Goal: Navigation & Orientation: Find specific page/section

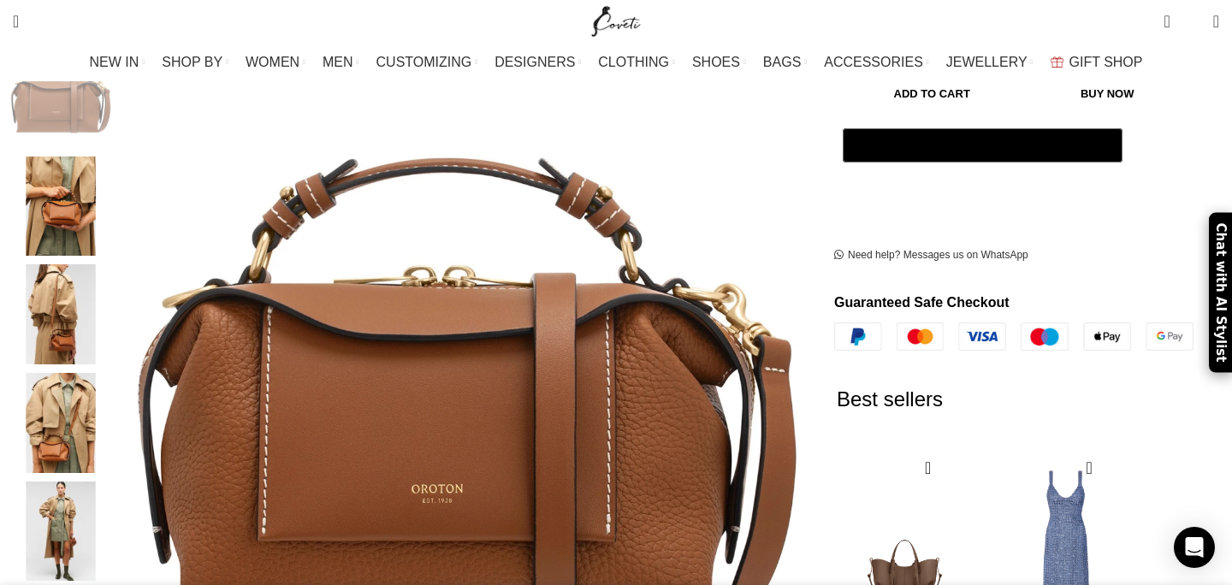
scroll to position [294, 0]
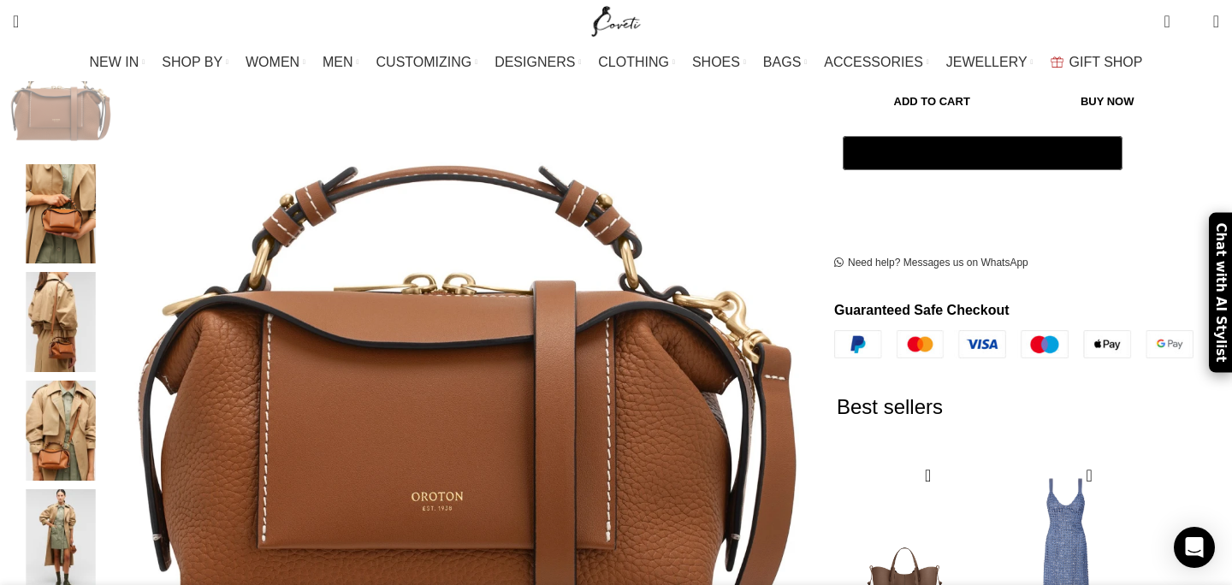
click at [113, 315] on img "3 / 6" at bounding box center [61, 322] width 104 height 100
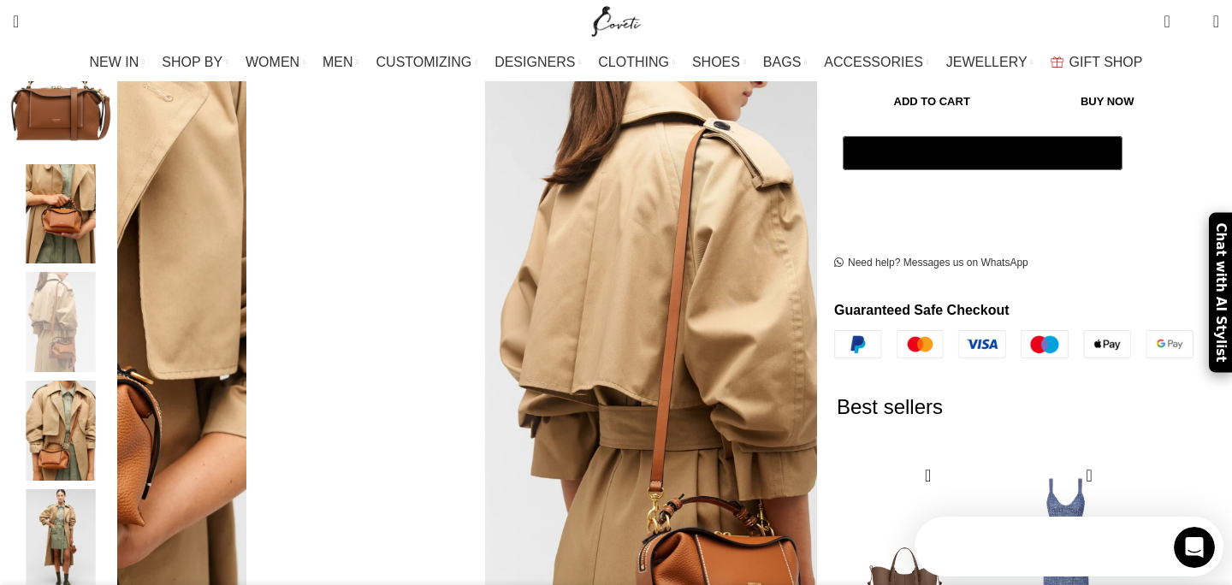
scroll to position [0, 0]
click at [113, 505] on img "5 / 6" at bounding box center [61, 540] width 104 height 100
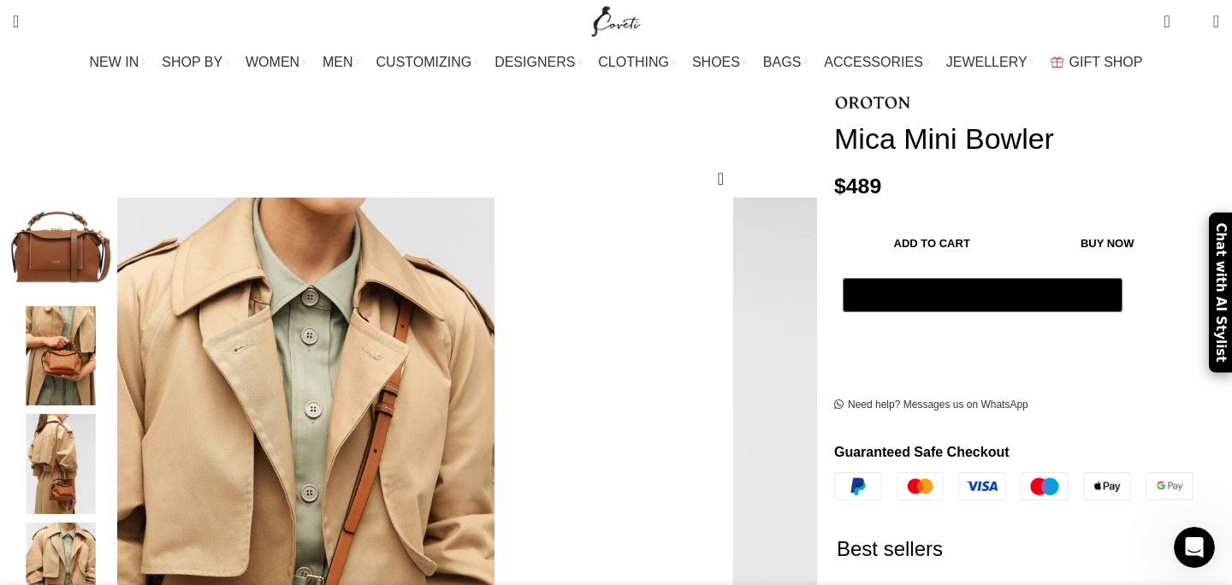
scroll to position [133, 0]
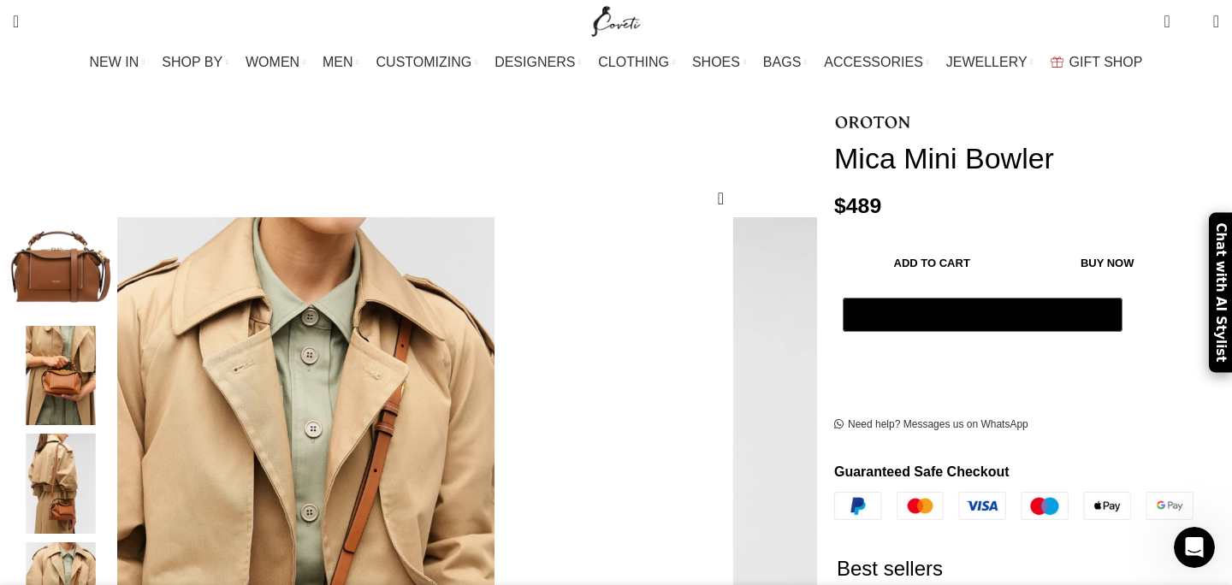
click at [113, 232] on img "1 / 6" at bounding box center [61, 267] width 104 height 100
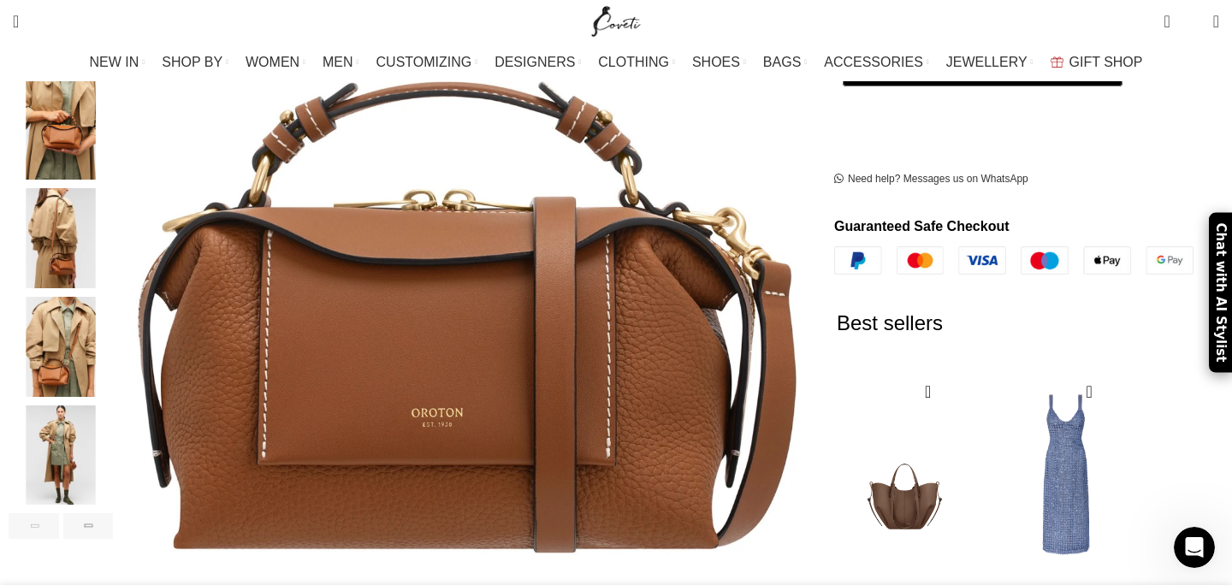
scroll to position [381, 0]
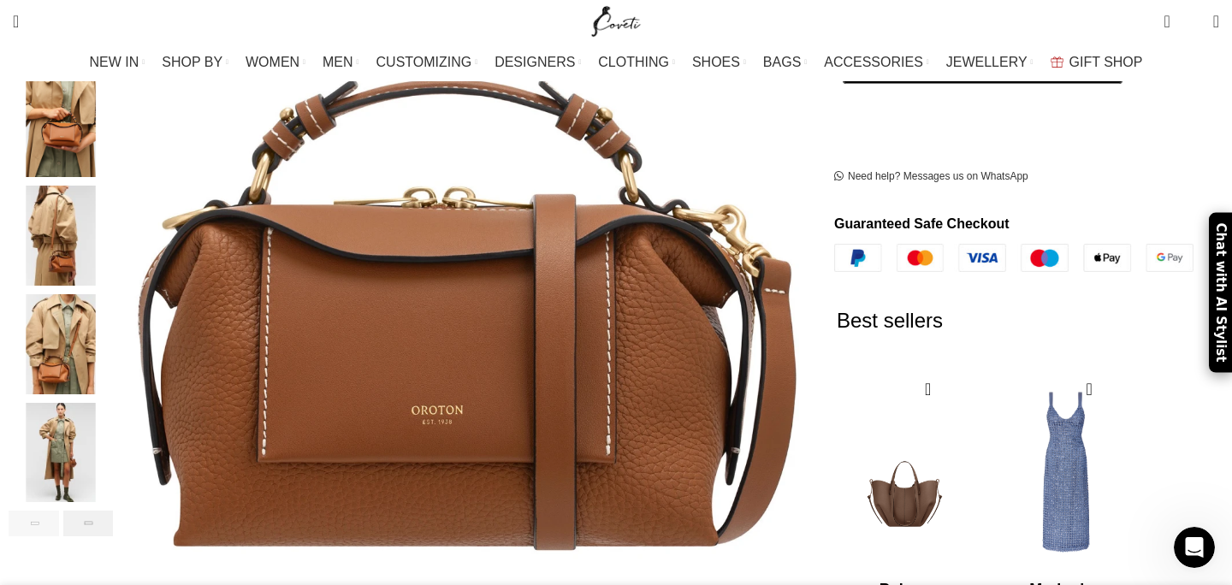
click at [114, 511] on div "Next slide" at bounding box center [88, 524] width 50 height 26
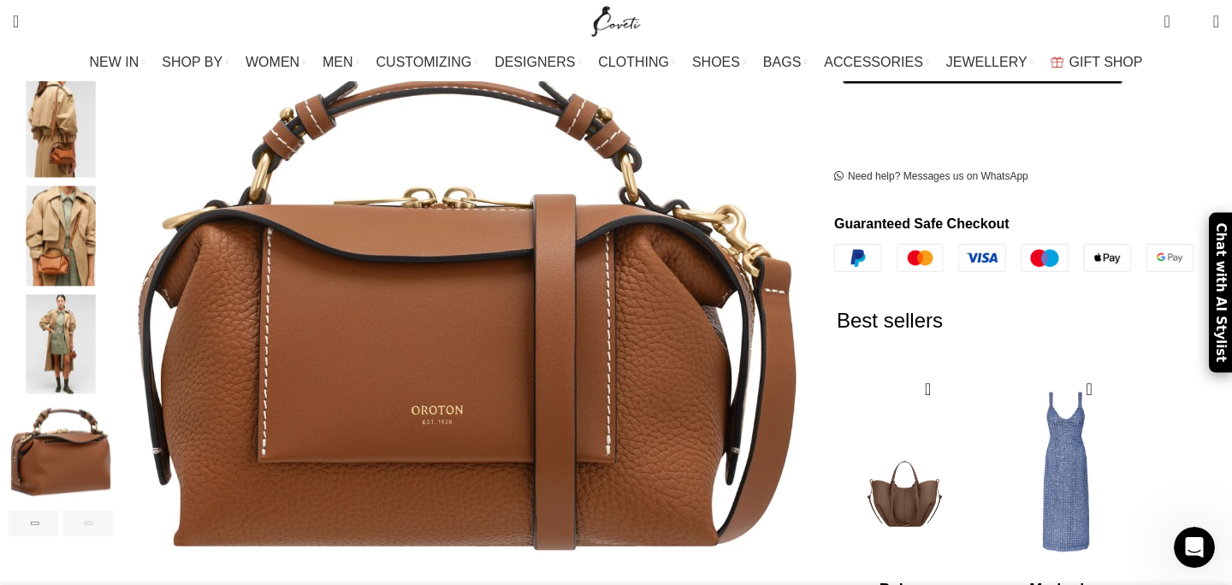
click at [114, 511] on div "Next slide" at bounding box center [88, 524] width 50 height 26
click at [113, 454] on img "6 / 6" at bounding box center [61, 453] width 104 height 100
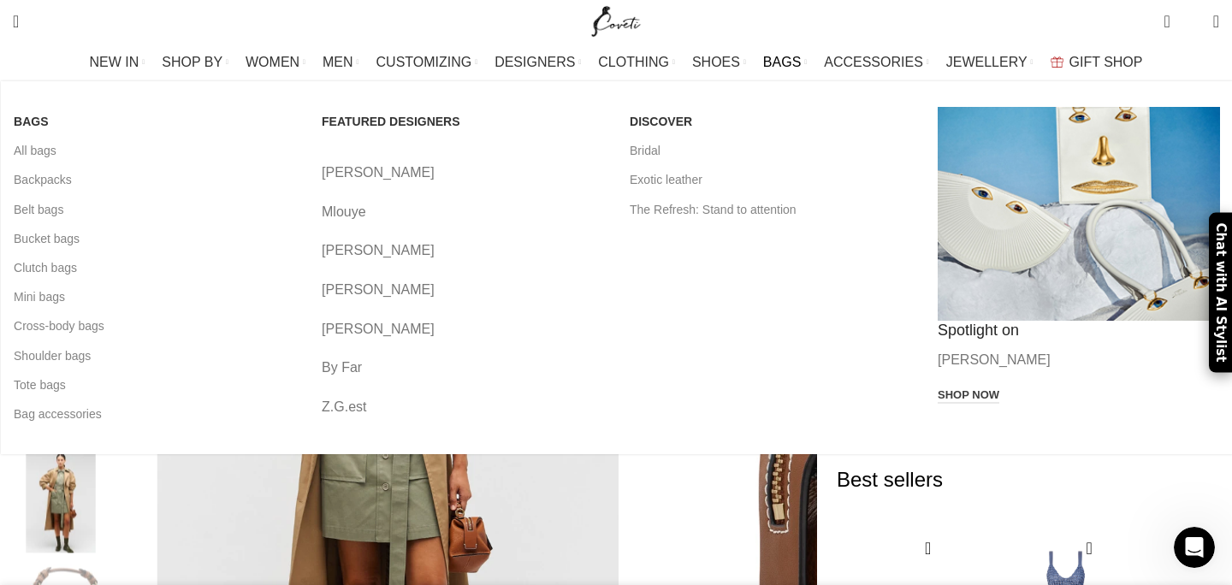
scroll to position [0, 900]
click at [129, 155] on link "All bags" at bounding box center [155, 150] width 282 height 29
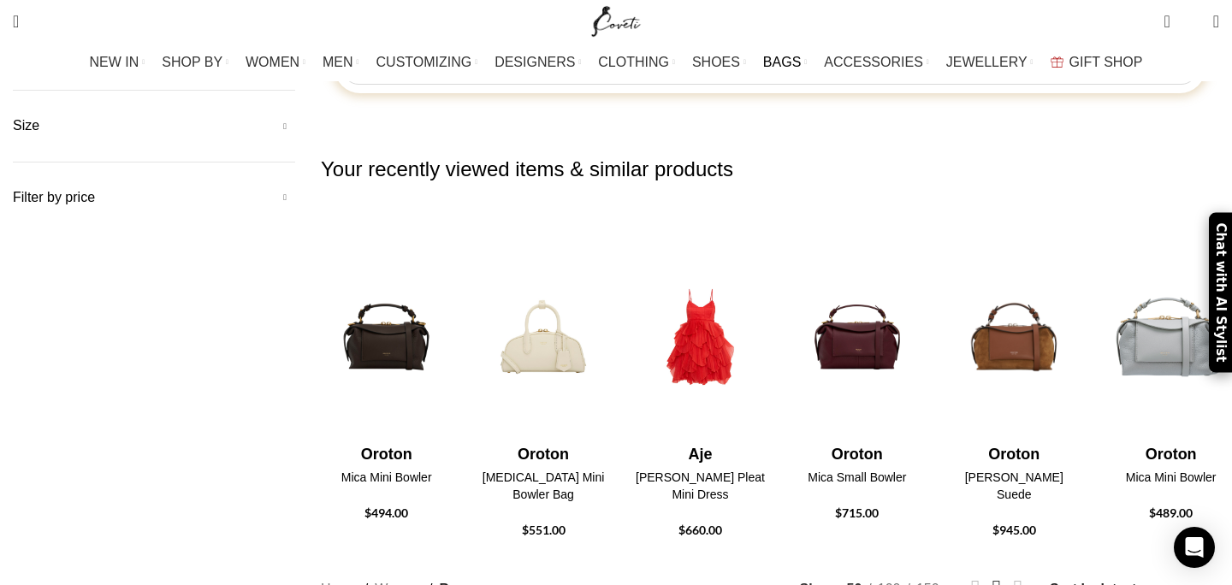
scroll to position [338, 0]
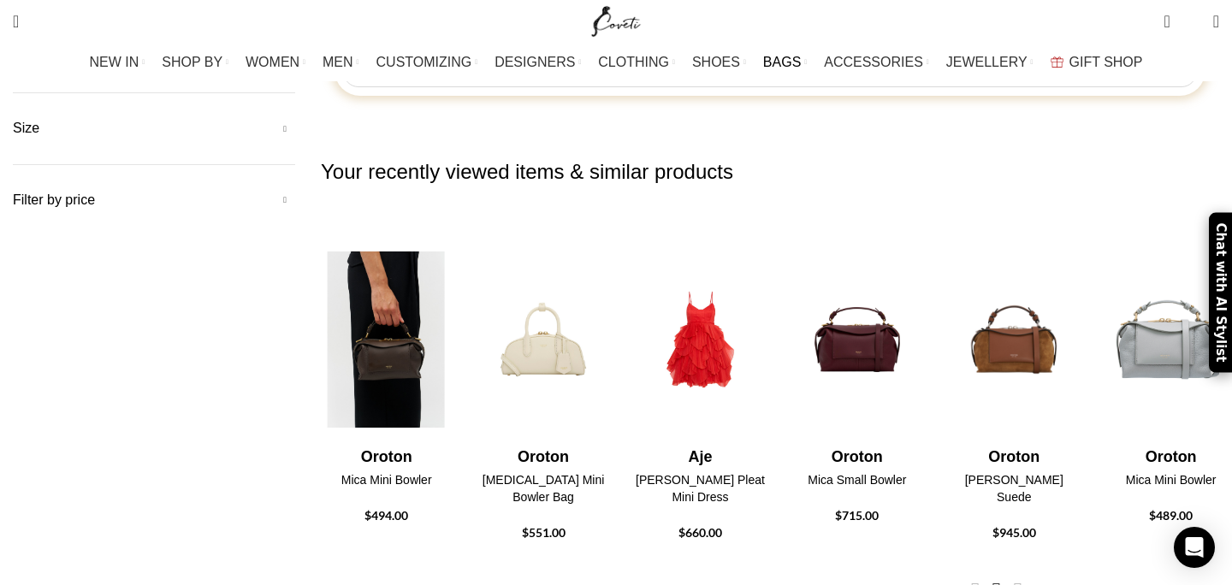
click at [454, 234] on img "2 / 30" at bounding box center [386, 339] width 135 height 211
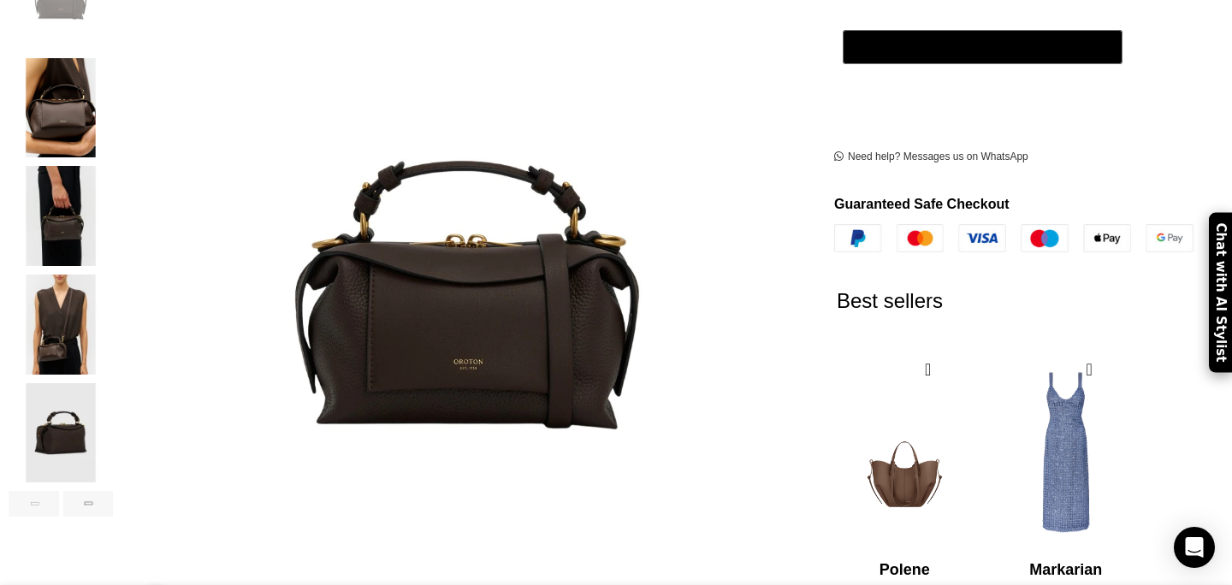
scroll to position [586, 0]
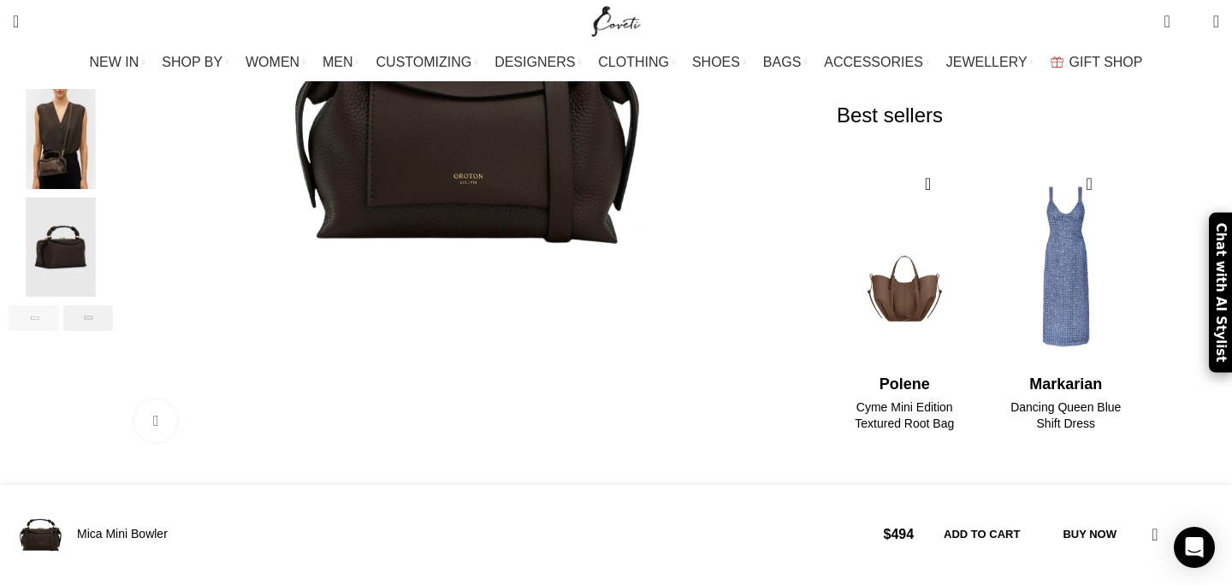
click at [114, 306] on div "Next slide" at bounding box center [88, 319] width 50 height 26
click at [113, 232] on img "6 / 7" at bounding box center [61, 248] width 104 height 100
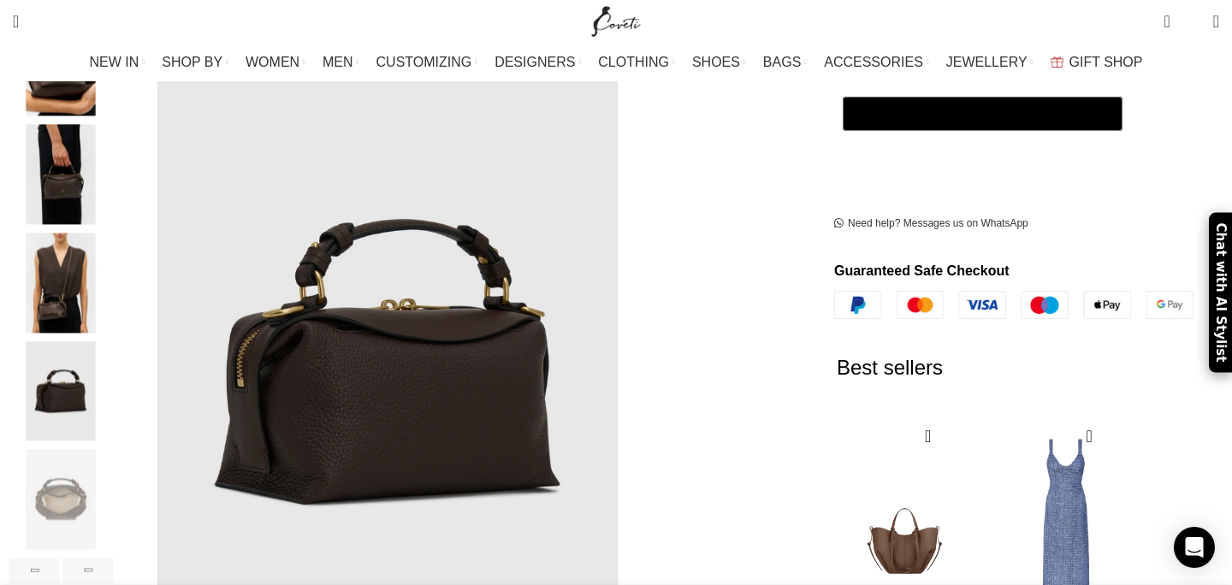
scroll to position [0, 180]
click at [113, 272] on img "4 / 7" at bounding box center [61, 283] width 104 height 100
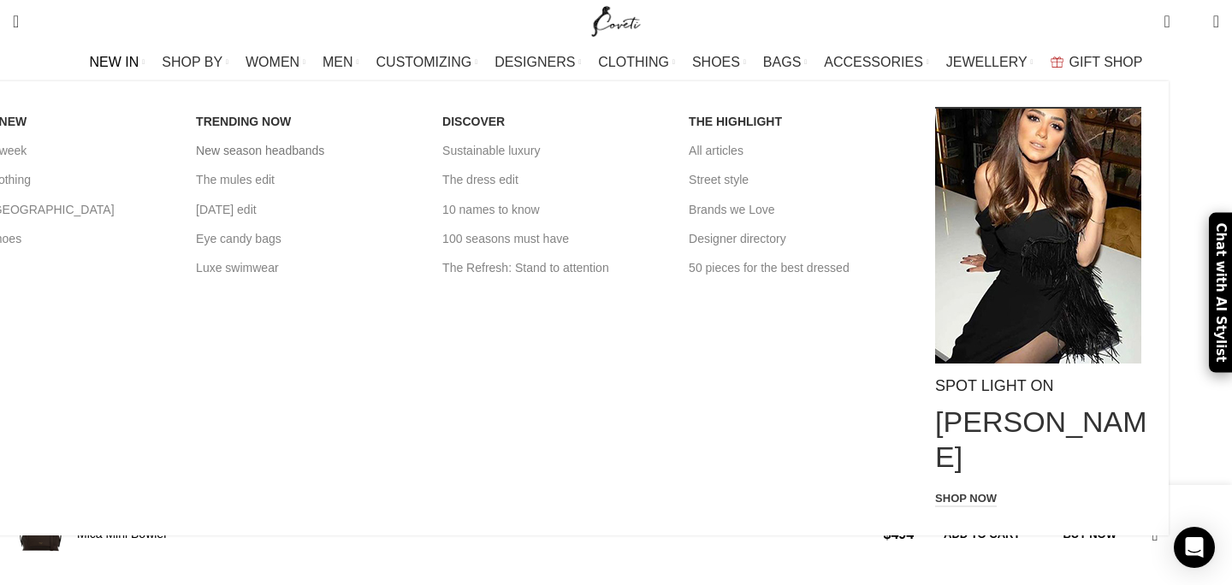
scroll to position [0, 721]
click at [367, 236] on link "Eye candy bags" at bounding box center [306, 238] width 221 height 29
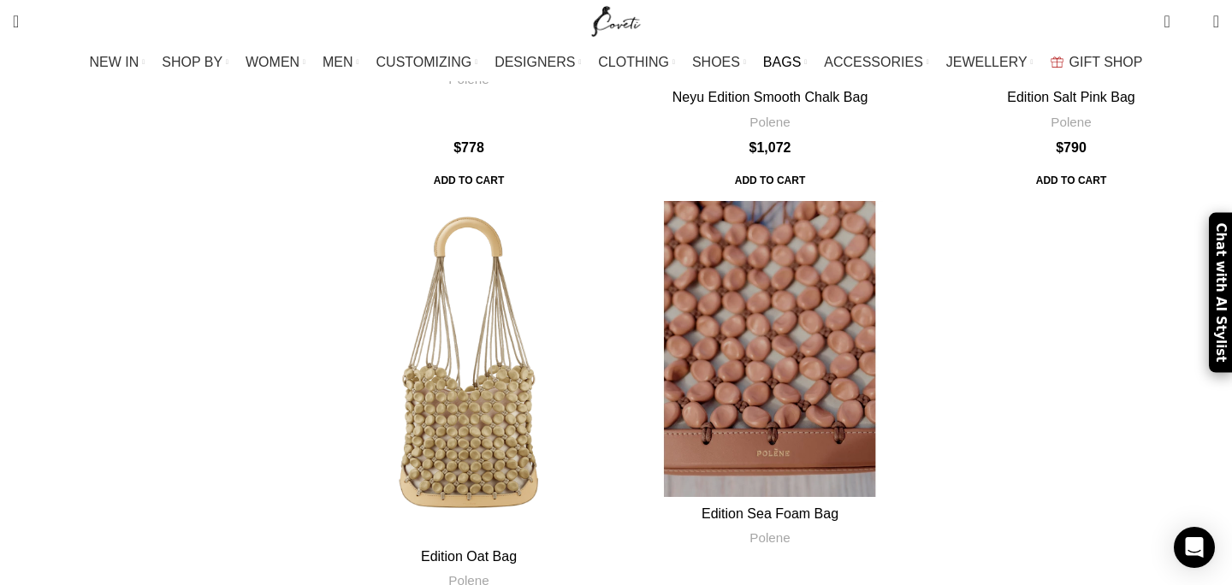
scroll to position [8532, 0]
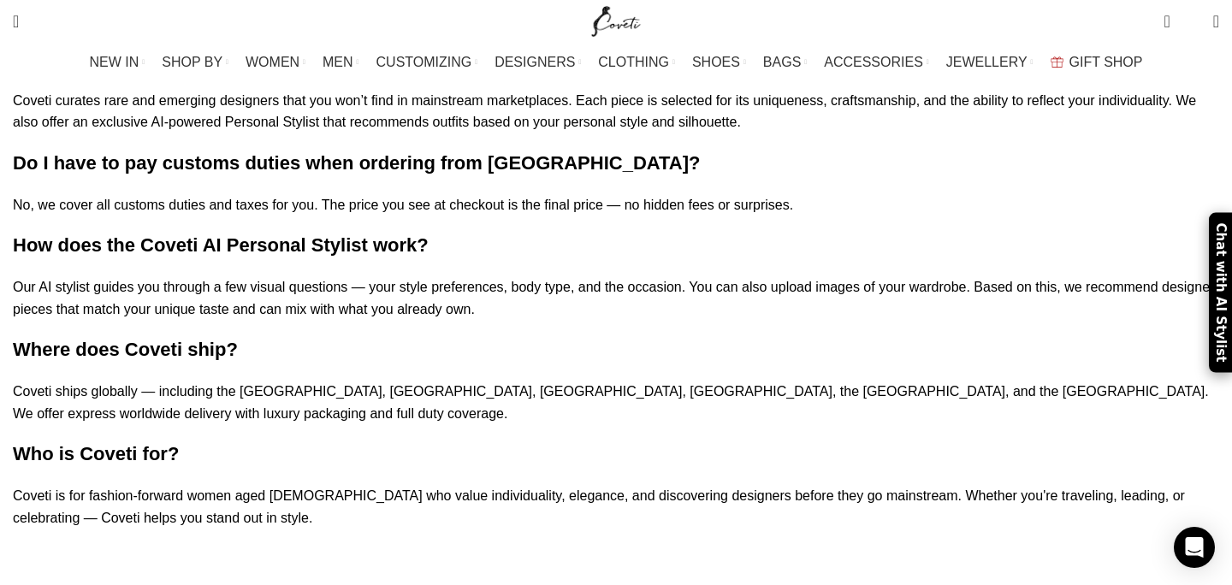
scroll to position [2565, 0]
